Goal: Task Accomplishment & Management: Use online tool/utility

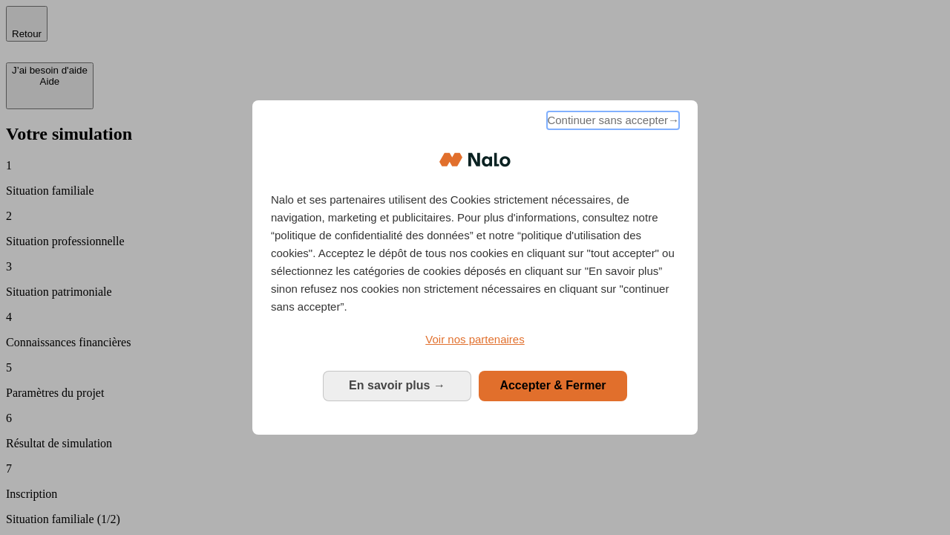
click at [612, 122] on span "Continuer sans accepter →" at bounding box center [613, 120] width 132 height 18
